Goal: Task Accomplishment & Management: Complete application form

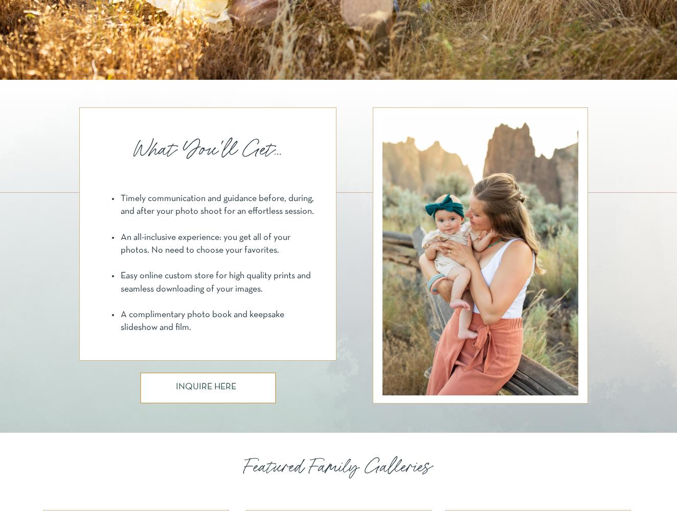
scroll to position [685, 0]
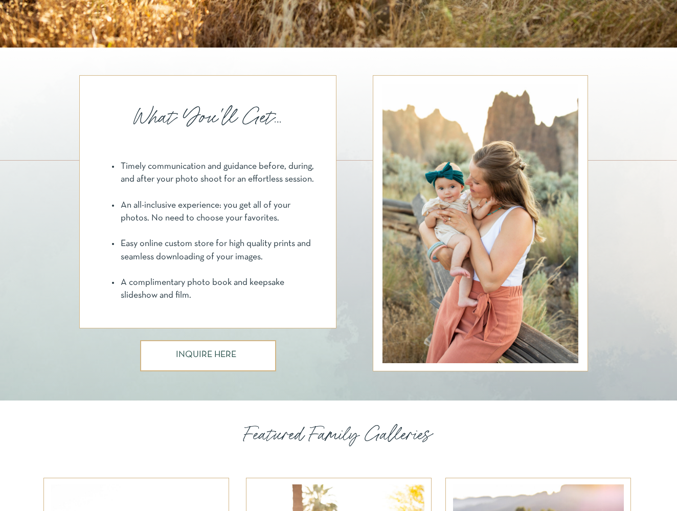
click at [209, 356] on h3 "INQUIRE HERE" at bounding box center [208, 355] width 64 height 11
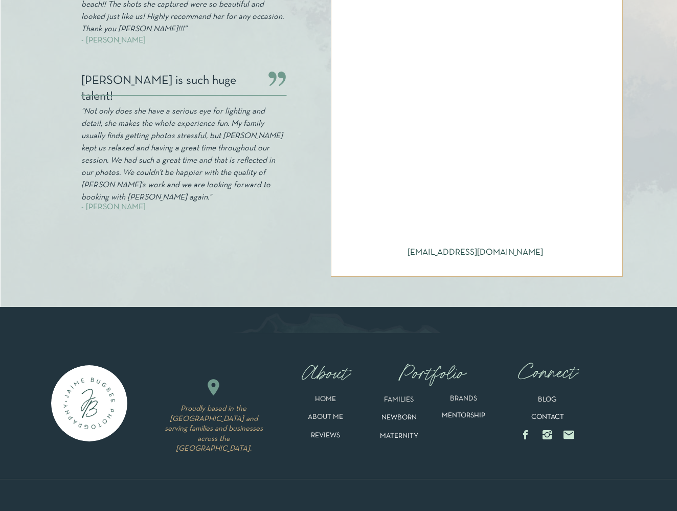
scroll to position [480, 0]
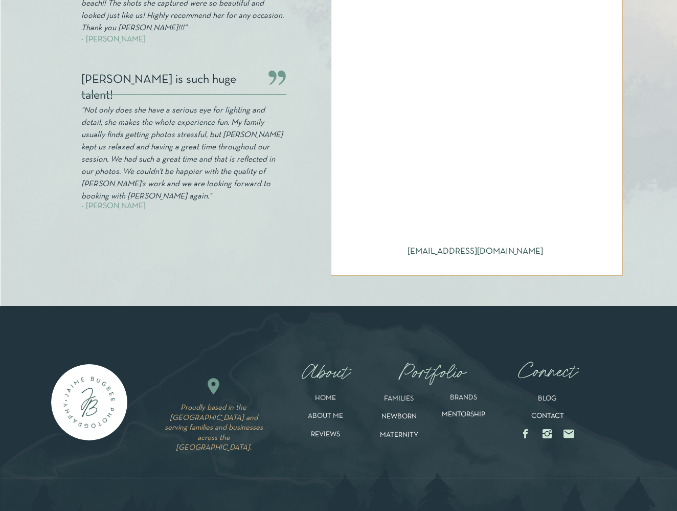
click at [548, 432] on circle at bounding box center [547, 434] width 4 height 4
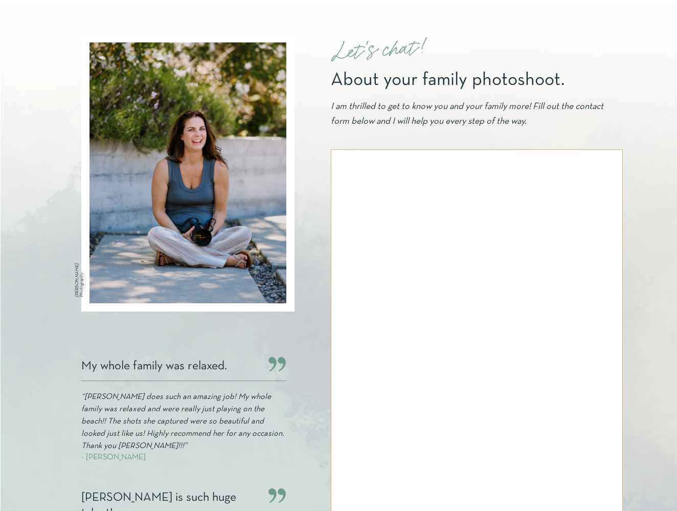
scroll to position [66, 0]
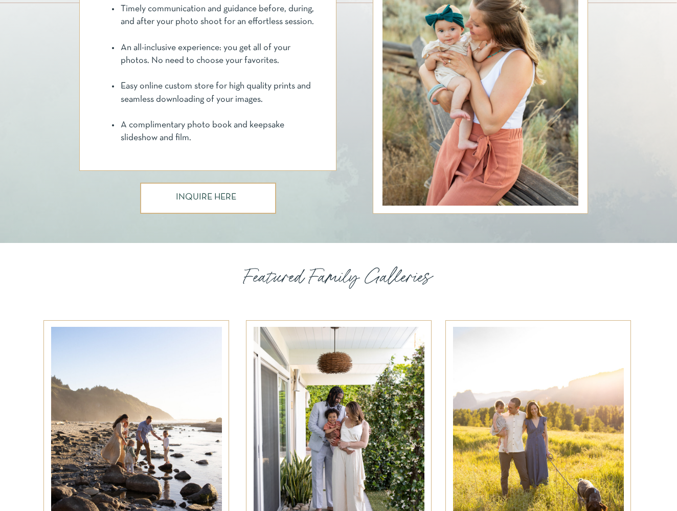
scroll to position [1007, 0]
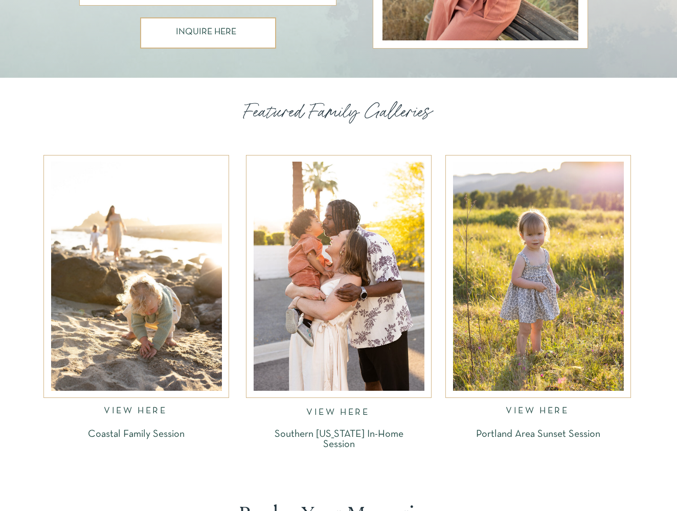
click at [125, 266] on div at bounding box center [136, 276] width 171 height 229
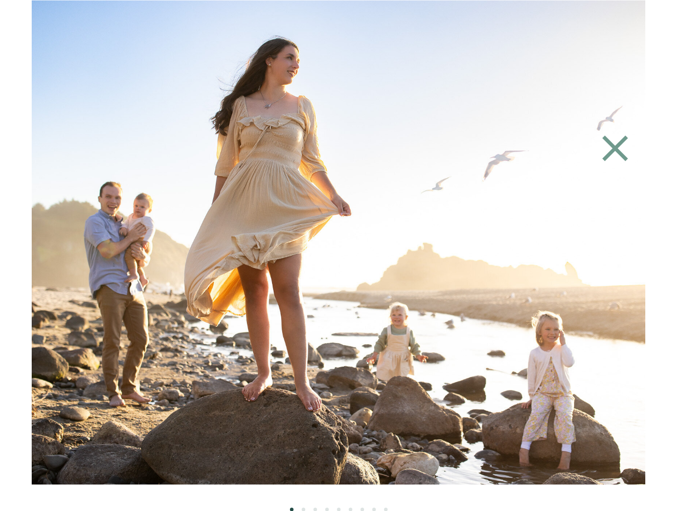
scroll to position [1681, 0]
click at [481, 402] on img at bounding box center [338, 242] width 727 height 484
click at [304, 507] on li "Page dot 2" at bounding box center [304, 509] width 4 height 4
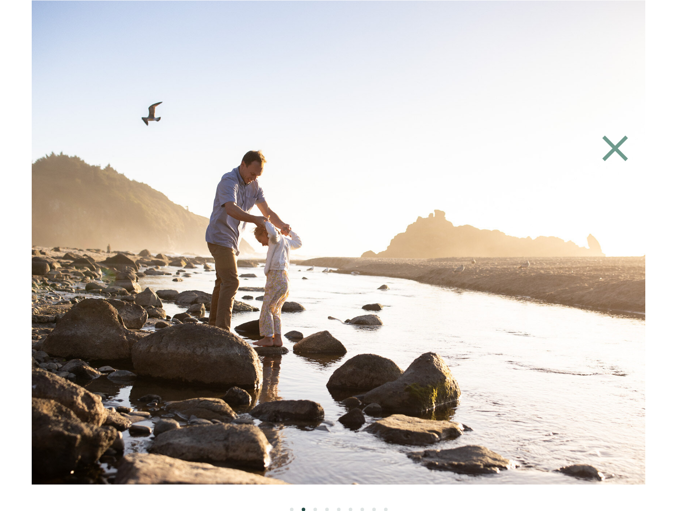
click at [316, 508] on li "Page dot 3" at bounding box center [315, 509] width 4 height 4
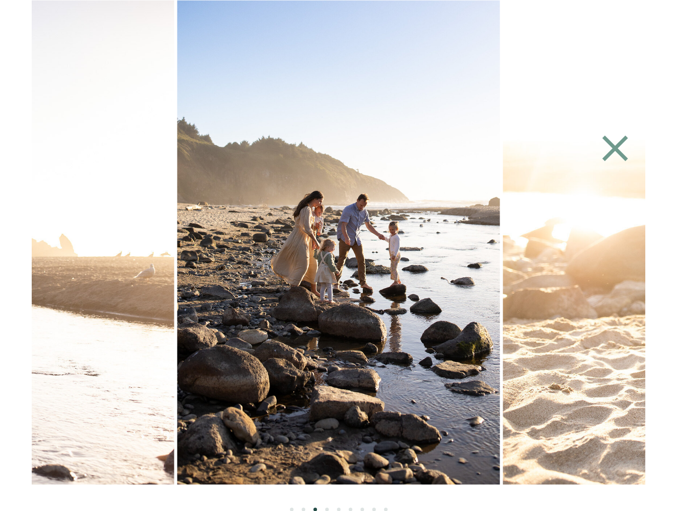
click at [329, 506] on ol at bounding box center [339, 497] width 614 height 27
click at [328, 506] on ol at bounding box center [339, 497] width 614 height 27
click at [325, 508] on li "Page dot 4" at bounding box center [327, 509] width 4 height 4
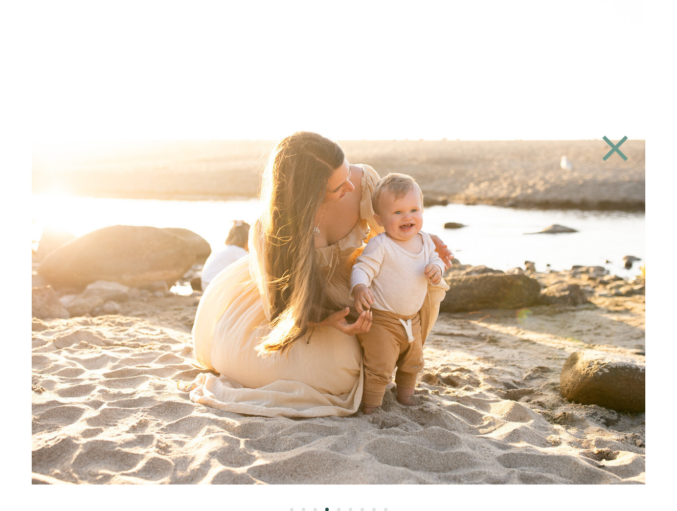
click at [339, 508] on li "Page dot 5" at bounding box center [339, 509] width 4 height 4
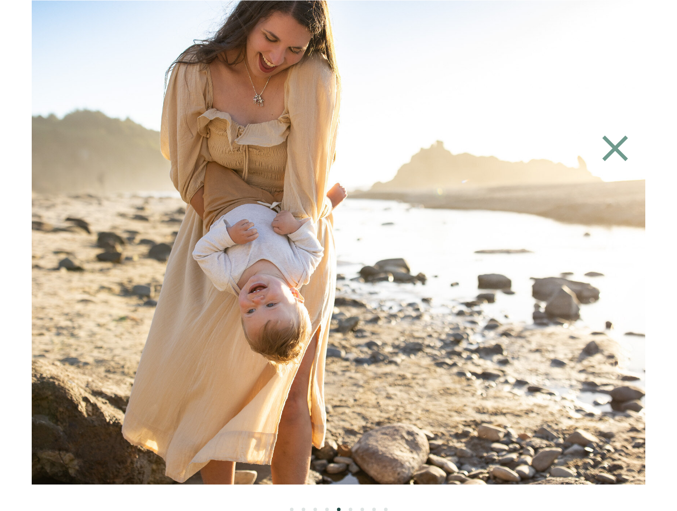
click at [352, 509] on ol at bounding box center [339, 497] width 614 height 27
click at [349, 506] on ol at bounding box center [339, 497] width 614 height 27
click at [361, 508] on li "Page dot 7" at bounding box center [363, 509] width 4 height 4
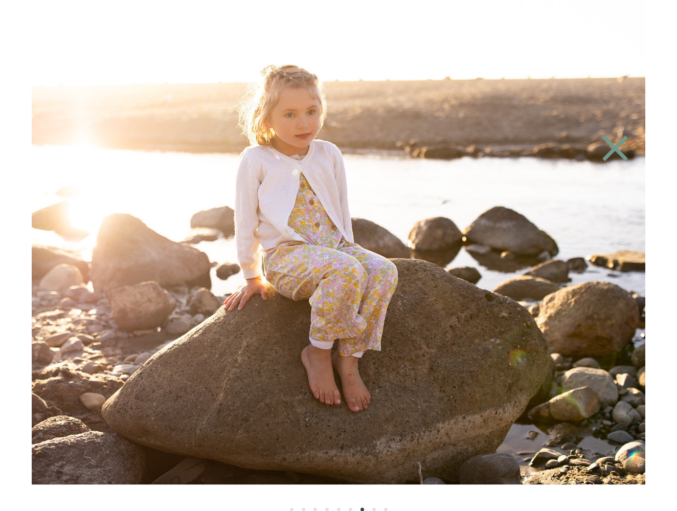
click at [375, 508] on li "Page dot 8" at bounding box center [374, 509] width 4 height 4
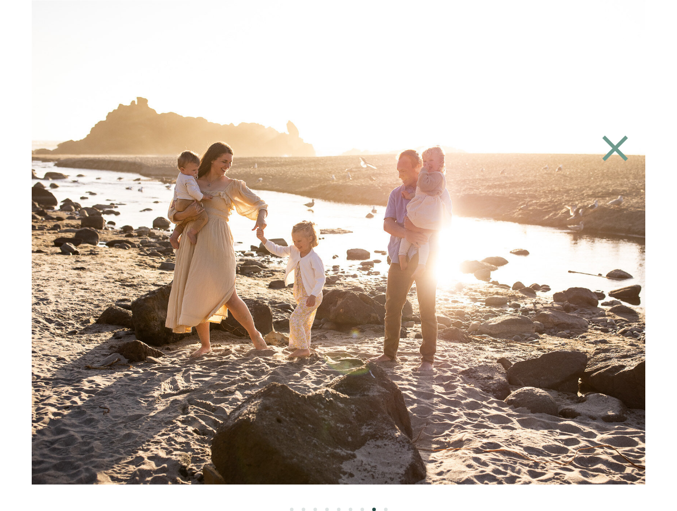
click at [386, 506] on ol at bounding box center [339, 497] width 614 height 27
click at [388, 506] on ol at bounding box center [339, 497] width 614 height 27
